Goal: Transaction & Acquisition: Purchase product/service

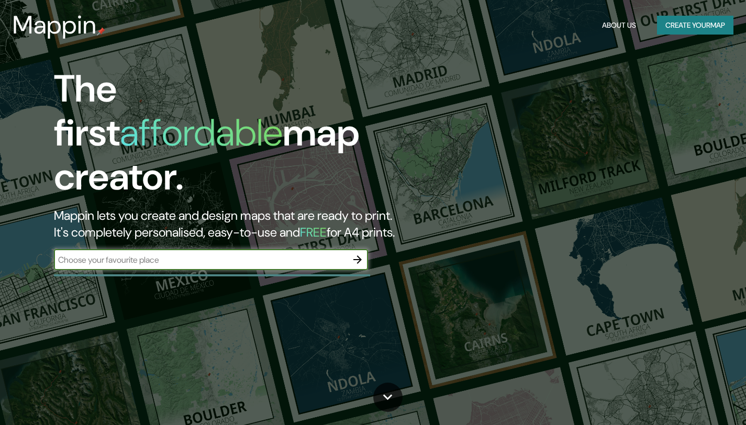
click at [218, 254] on input "text" at bounding box center [200, 260] width 293 height 12
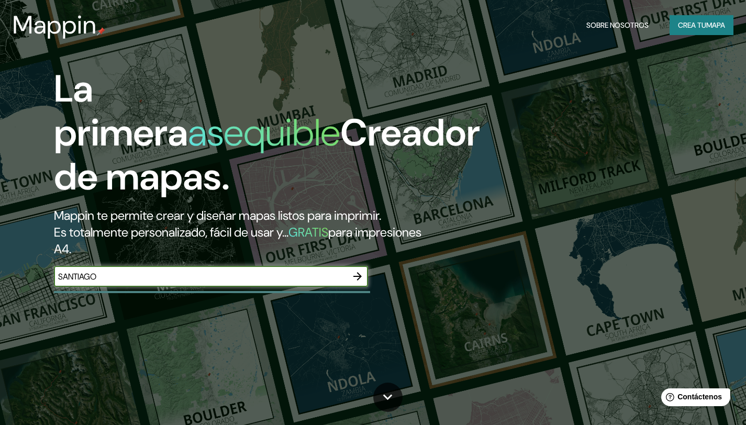
type input "SANTIAGO"
click at [359, 273] on icon "button" at bounding box center [357, 276] width 8 height 8
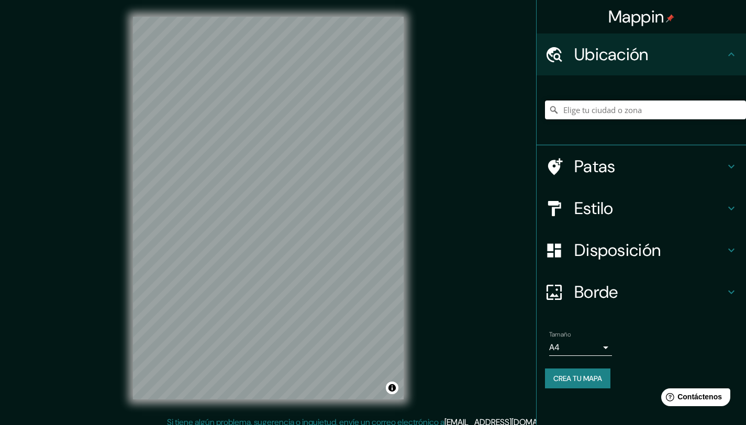
click at [627, 111] on input "Elige tu ciudad o zona" at bounding box center [645, 110] width 201 height 19
type input "[GEOGRAPHIC_DATA], [GEOGRAPHIC_DATA], [GEOGRAPHIC_DATA]"
click at [614, 203] on font "Estilo" at bounding box center [593, 208] width 39 height 22
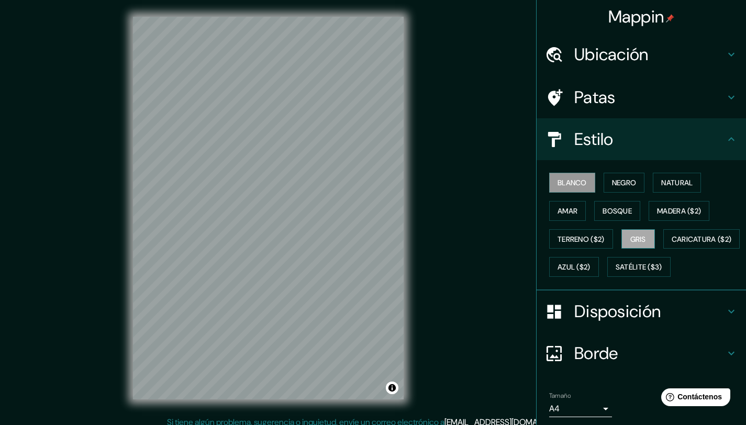
click at [630, 241] on font "Gris" at bounding box center [638, 239] width 16 height 9
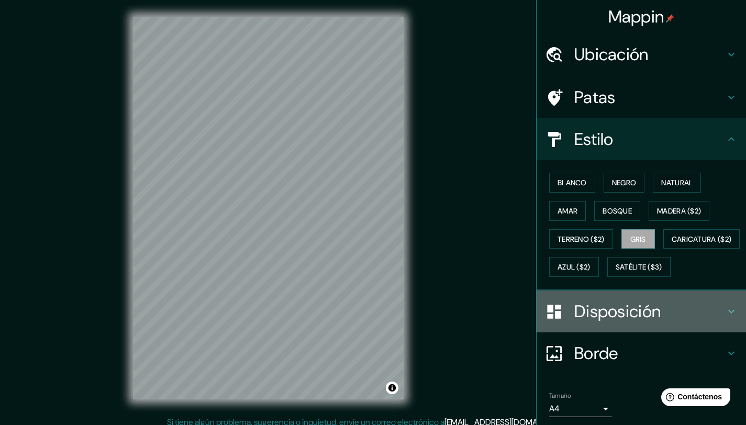
click at [605, 323] on font "Disposición" at bounding box center [617, 312] width 86 height 22
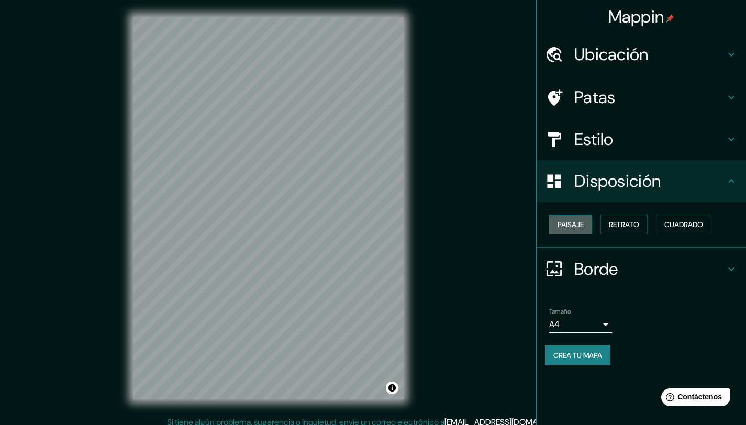
click at [586, 227] on button "Paisaje" at bounding box center [570, 225] width 43 height 20
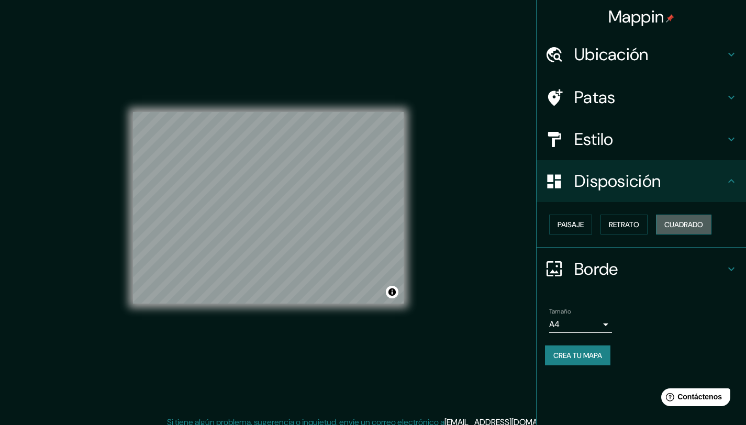
click at [674, 221] on font "Cuadrado" at bounding box center [683, 224] width 39 height 9
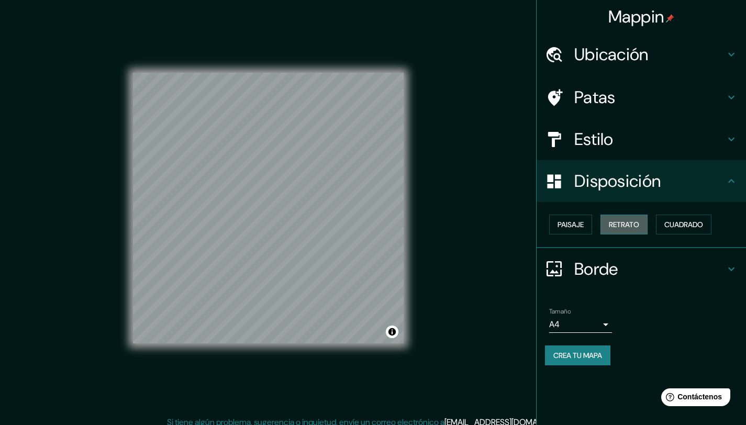
click at [628, 227] on font "Retrato" at bounding box center [624, 224] width 30 height 9
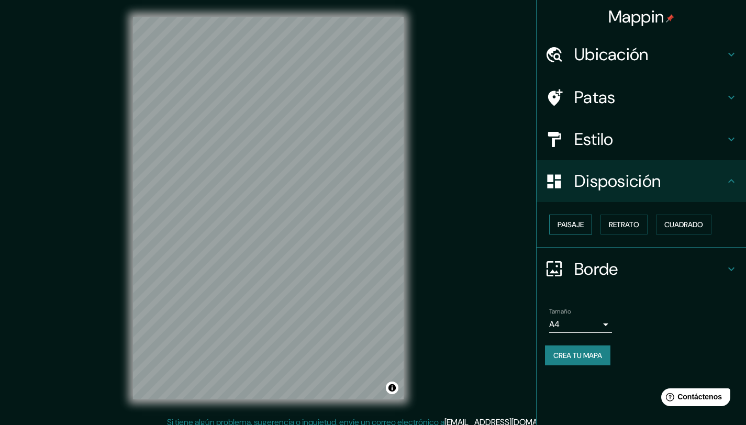
click at [564, 226] on font "Paisaje" at bounding box center [571, 224] width 26 height 9
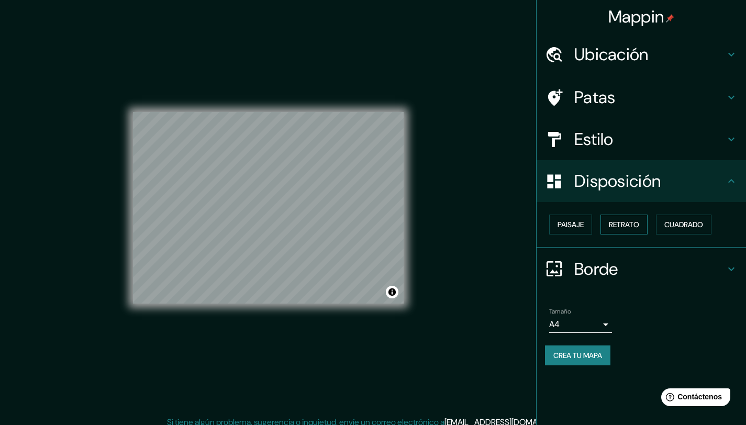
click at [637, 227] on font "Retrato" at bounding box center [624, 224] width 30 height 9
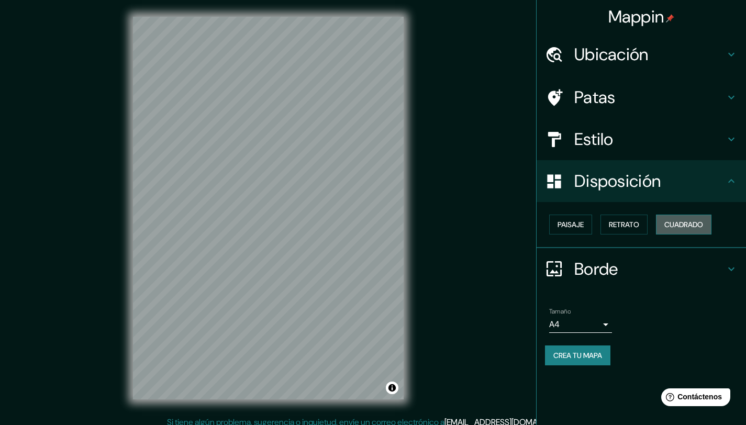
click at [690, 220] on font "Cuadrado" at bounding box center [683, 224] width 39 height 9
